Goal: Transaction & Acquisition: Purchase product/service

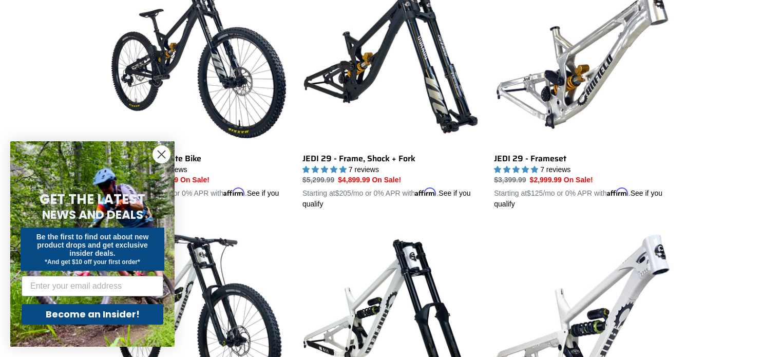
scroll to position [321, 0]
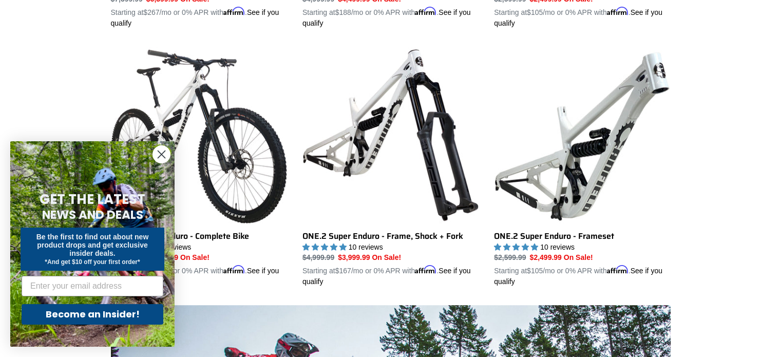
scroll to position [514, 0]
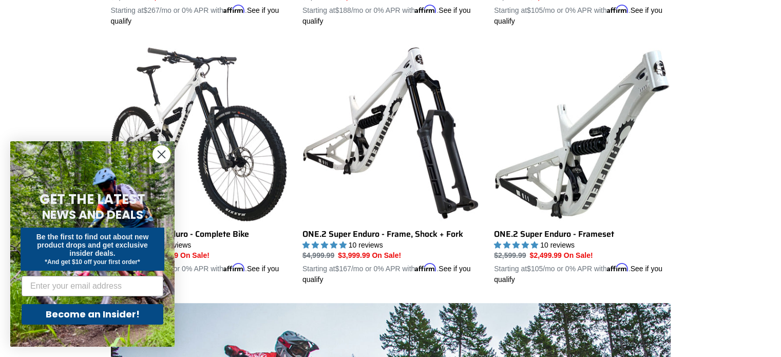
click at [160, 153] on icon "Close dialog" at bounding box center [161, 154] width 7 height 7
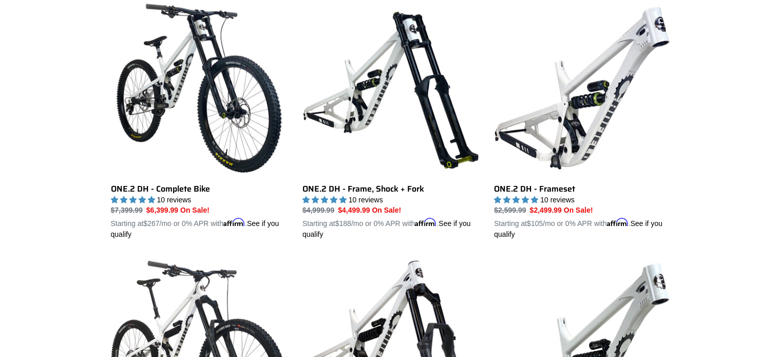
scroll to position [298, 0]
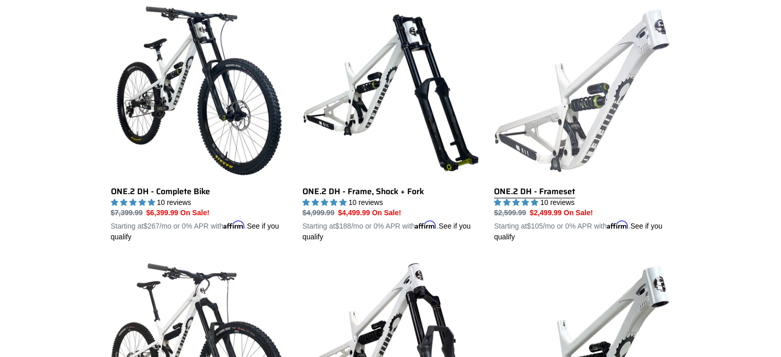
click at [615, 86] on link "ONE.2 DH - Frameset" at bounding box center [582, 123] width 176 height 240
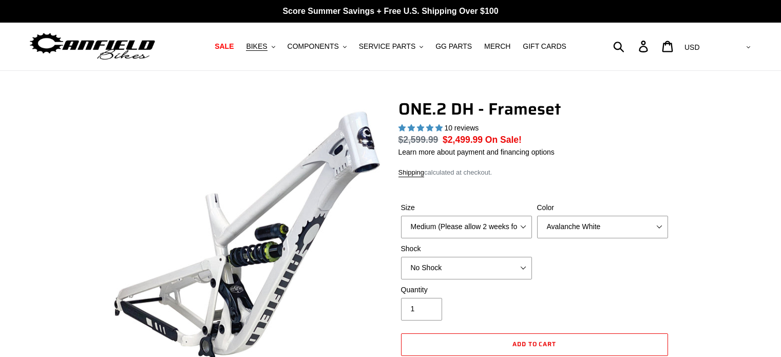
select select "highest-rating"
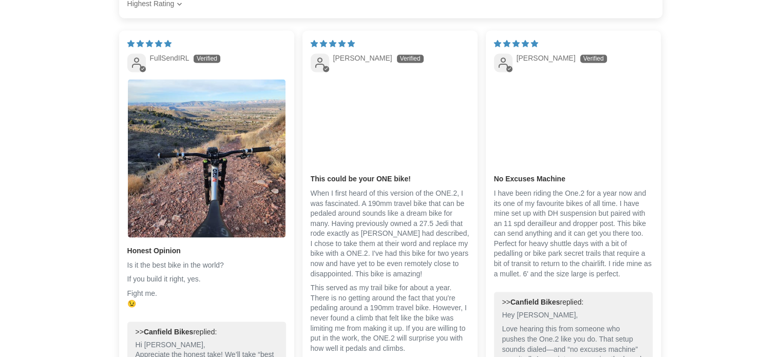
scroll to position [1725, 0]
